Goal: Find specific page/section: Find specific page/section

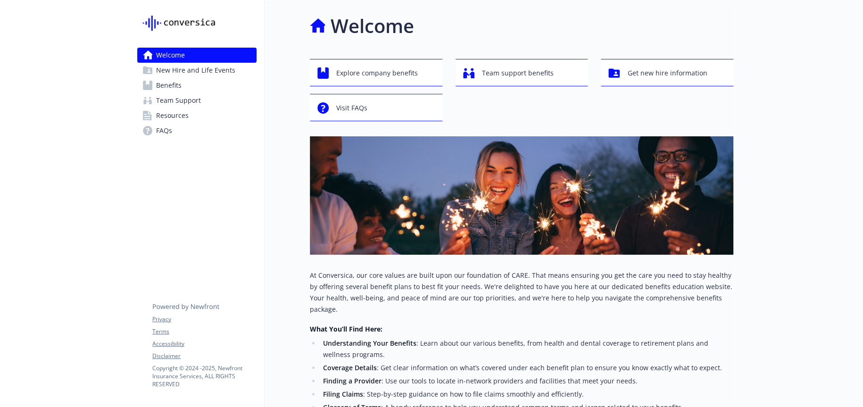
click at [172, 113] on span "Resources" at bounding box center [172, 115] width 33 height 15
